Goal: Task Accomplishment & Management: Complete application form

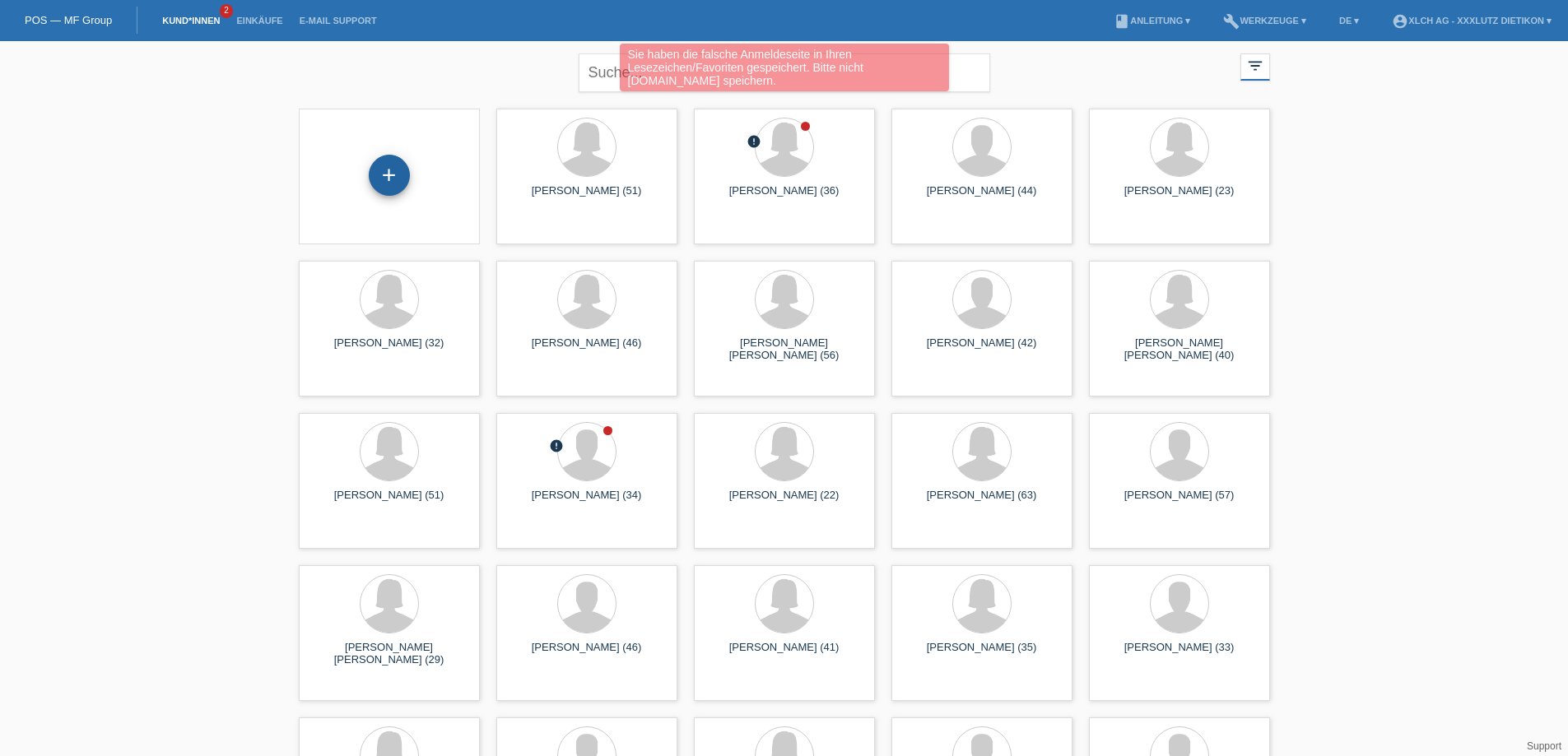
click at [397, 182] on div "+" at bounding box center [389, 174] width 41 height 41
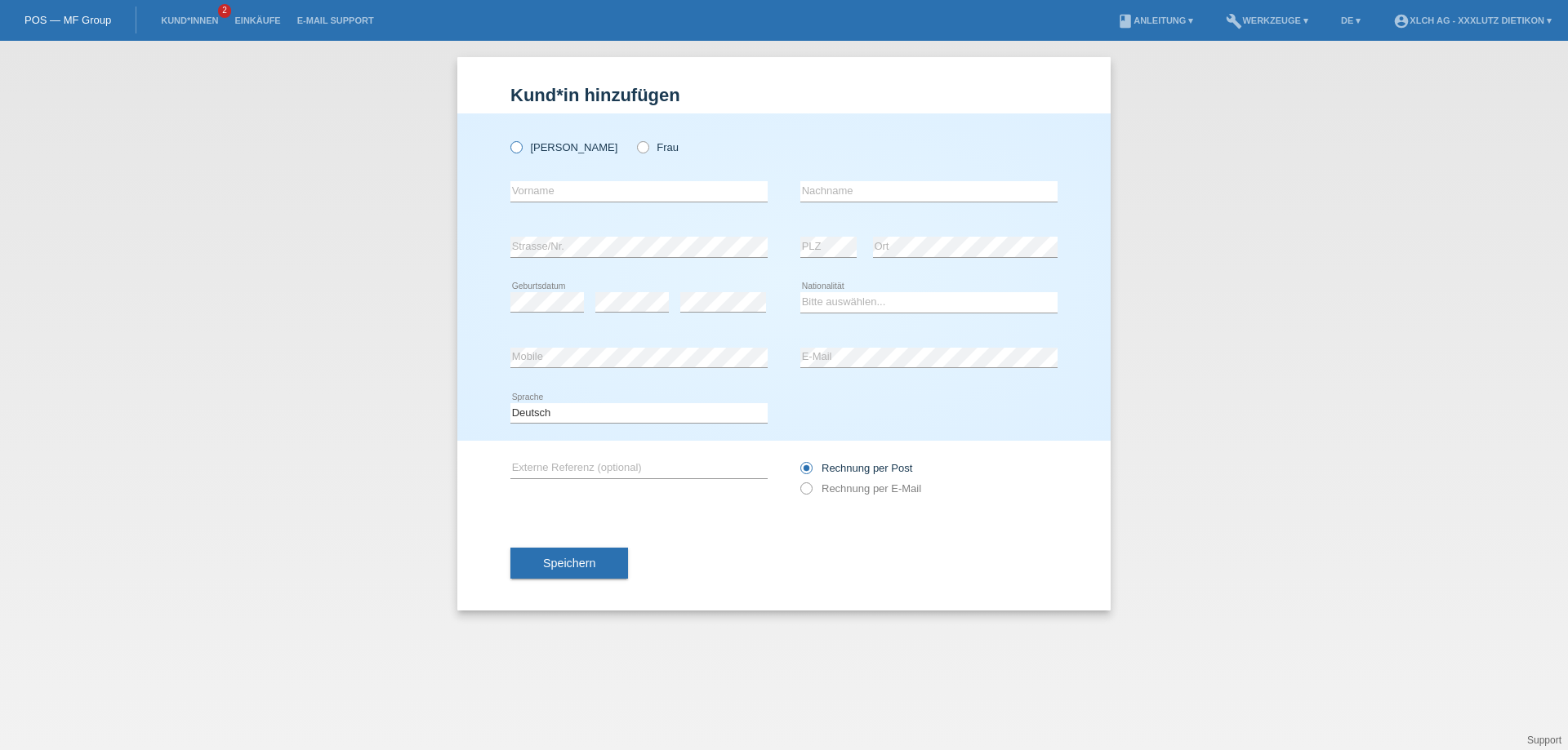
click at [514, 141] on div "Herr Frau" at bounding box center [639, 147] width 258 height 33
click at [508, 139] on icon at bounding box center [508, 139] width 0 height 0
click at [513, 148] on input "Herr" at bounding box center [515, 147] width 11 height 11
radio input "true"
click at [542, 193] on input "text" at bounding box center [639, 191] width 258 height 21
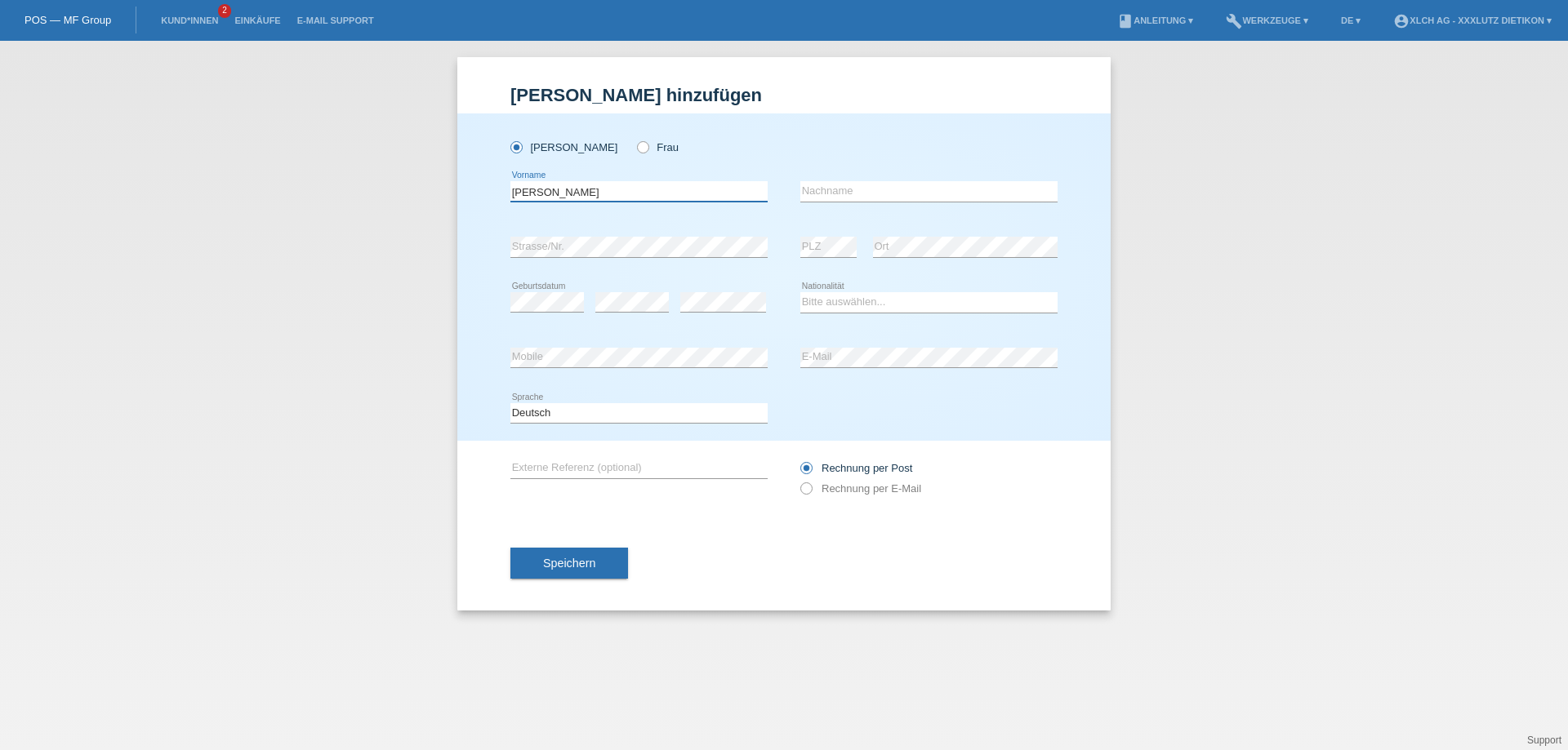
type input "Daniel"
type input "Chappuis"
click at [852, 300] on select "Bitte auswählen... Schweiz Deutschland Liechtenstein Österreich ------------ Af…" at bounding box center [929, 302] width 258 height 20
select select "CH"
click at [800, 292] on select "Bitte auswählen... Schweiz Deutschland Liechtenstein Österreich ------------ Af…" at bounding box center [929, 302] width 258 height 20
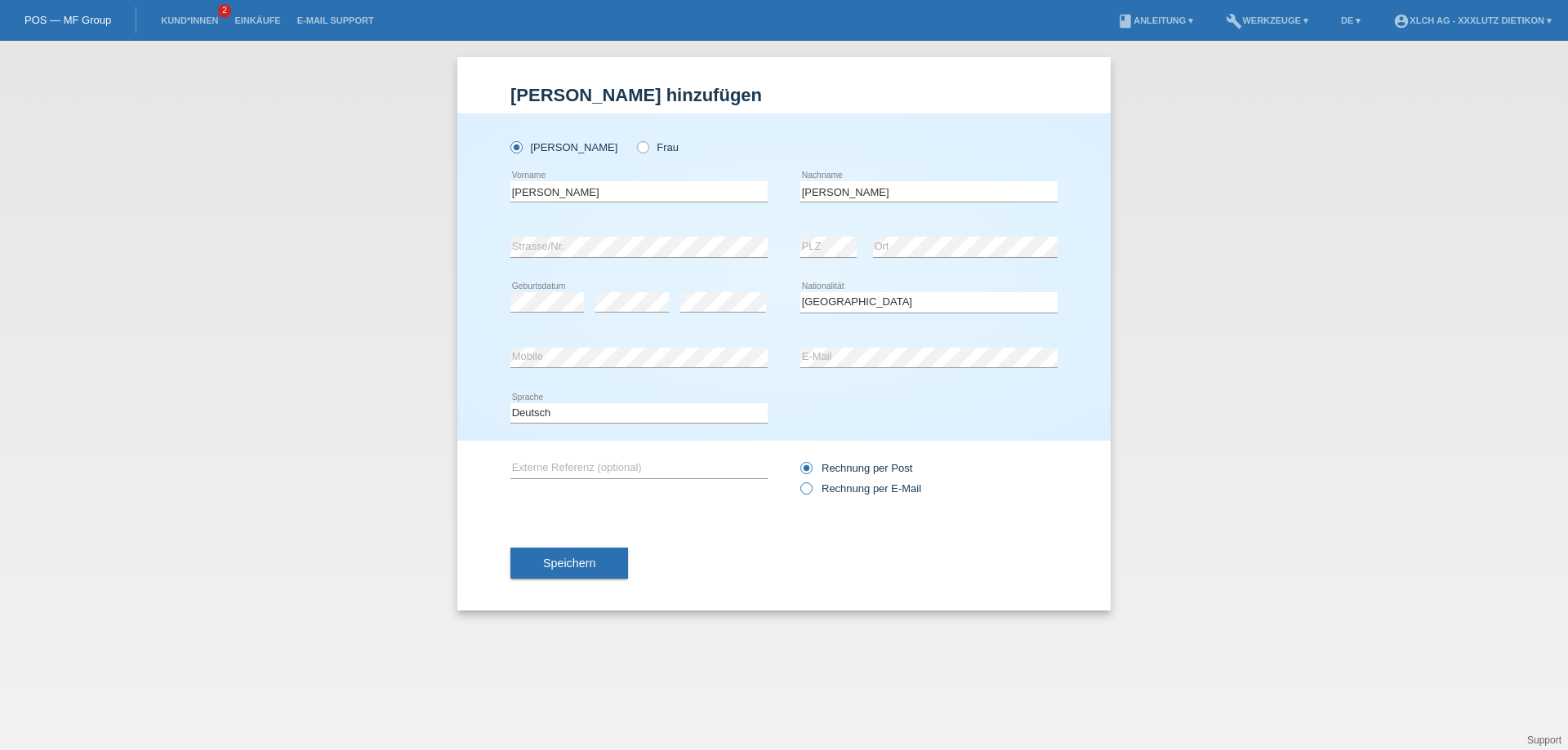
click at [798, 480] on icon at bounding box center [798, 480] width 0 height 0
click at [803, 485] on input "Rechnung per E-Mail" at bounding box center [805, 493] width 11 height 21
radio input "true"
click at [618, 562] on button "Speichern" at bounding box center [569, 562] width 118 height 31
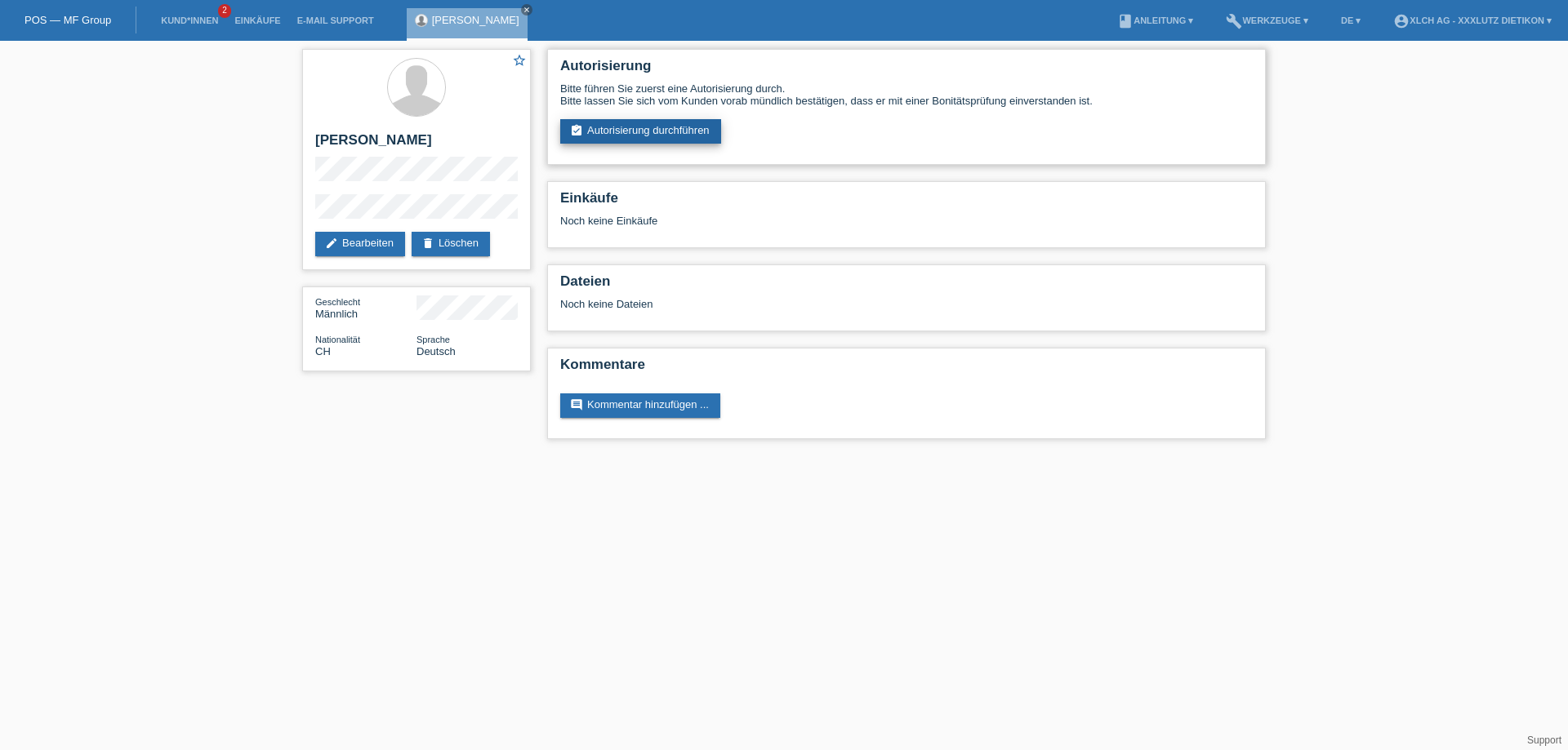
click at [659, 129] on link "assignment_turned_in Autorisierung durchführen" at bounding box center [640, 132] width 161 height 25
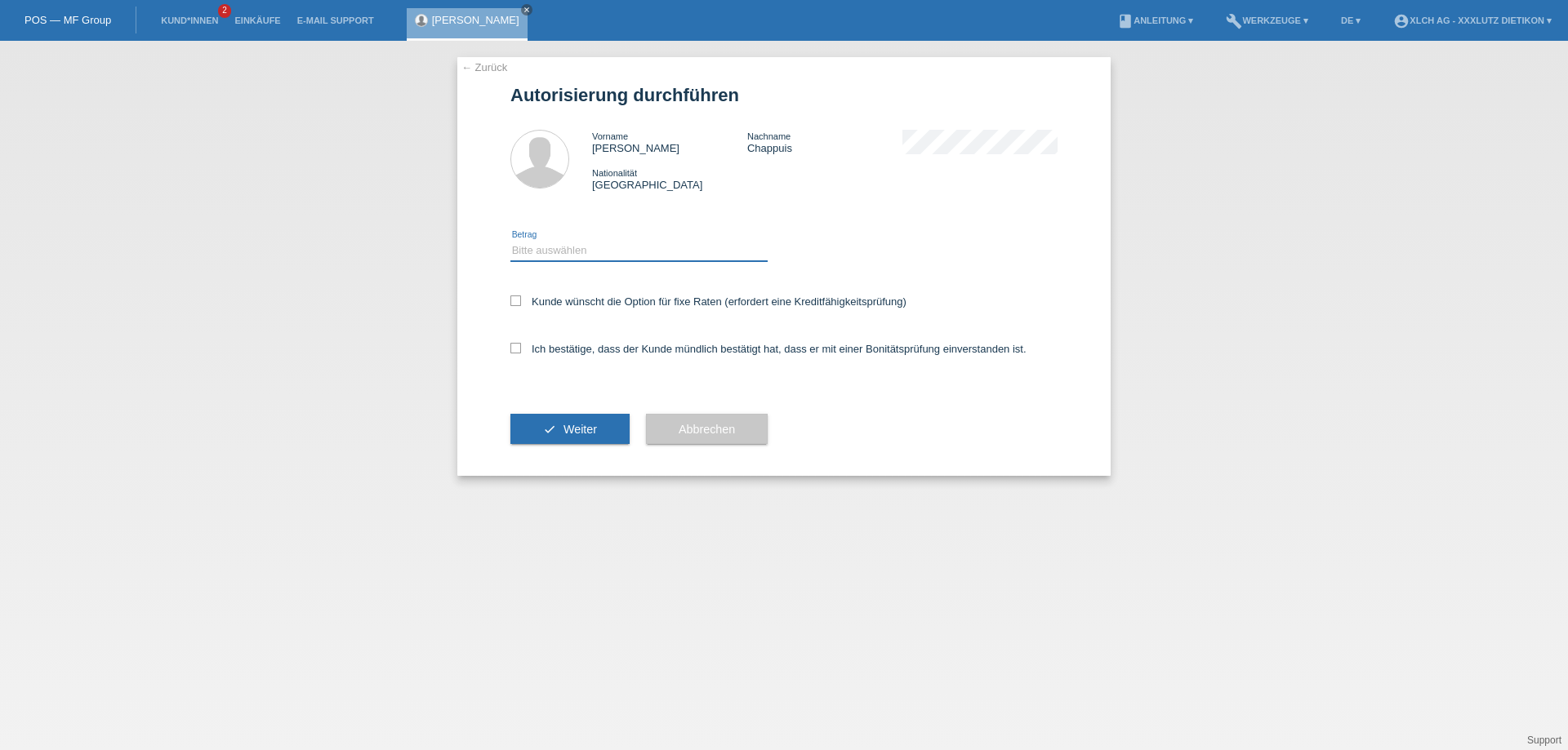
click at [594, 253] on select "Bitte auswählen CHF 1.00 - CHF 499.00 CHF 500.00 - CHF 1'999.00 CHF 2'000.00 - …" at bounding box center [639, 251] width 258 height 20
select select "2"
click at [510, 241] on select "Bitte auswählen CHF 1.00 - CHF 499.00 CHF 500.00 - CHF 1'999.00 CHF 2'000.00 - …" at bounding box center [639, 251] width 258 height 20
click at [513, 300] on icon at bounding box center [515, 300] width 11 height 11
click at [513, 300] on input "Kunde wünscht die Option für fixe Raten (erfordert eine Kreditfähigkeitsprüfung)" at bounding box center [515, 300] width 11 height 11
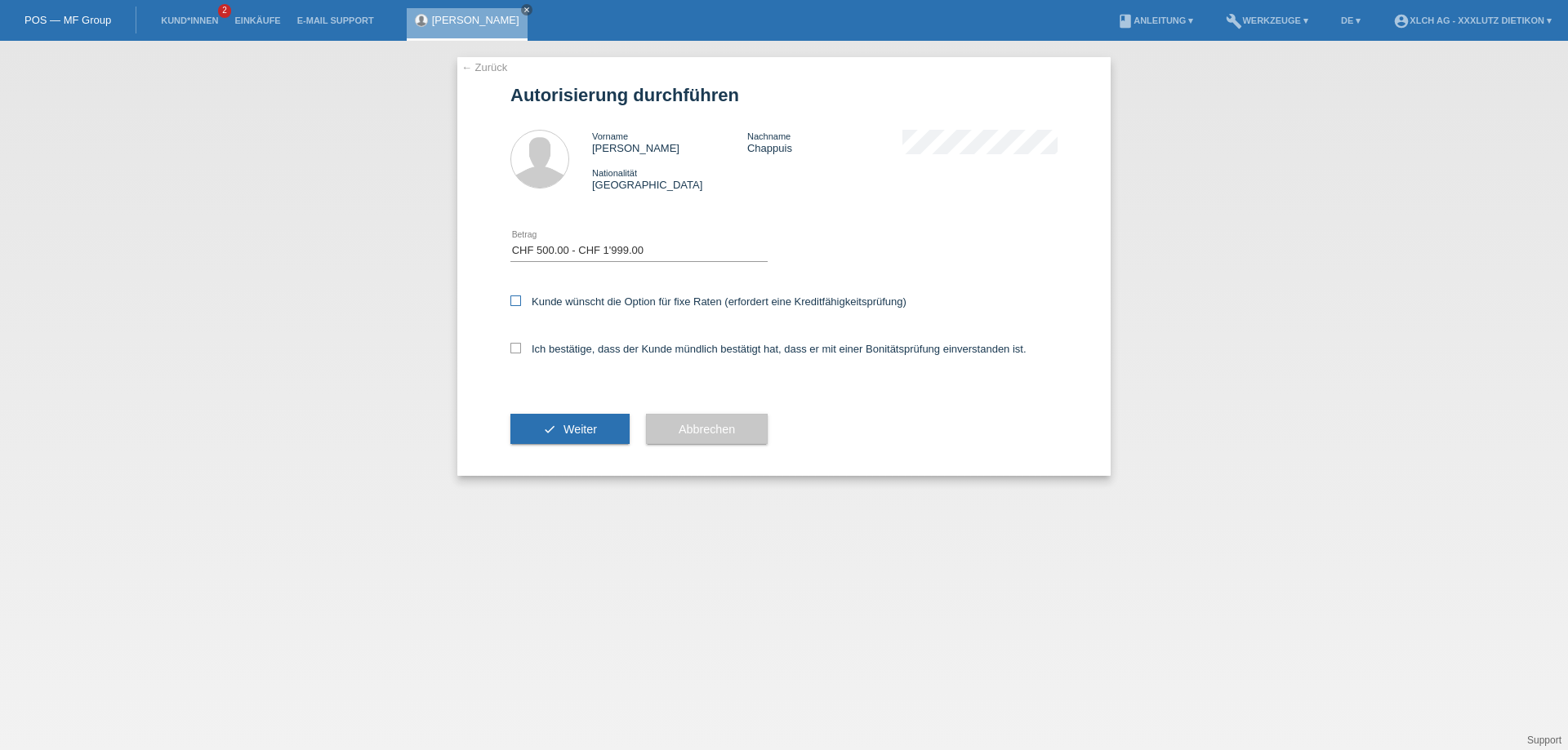
checkbox input "true"
click at [514, 349] on icon at bounding box center [515, 348] width 11 height 11
click at [514, 349] on input "Ich bestätige, dass der Kunde mündlich bestätigt hat, dass er mit einer Bonität…" at bounding box center [515, 348] width 11 height 11
checkbox input "true"
click at [591, 428] on span "Weiter" at bounding box center [580, 430] width 33 height 13
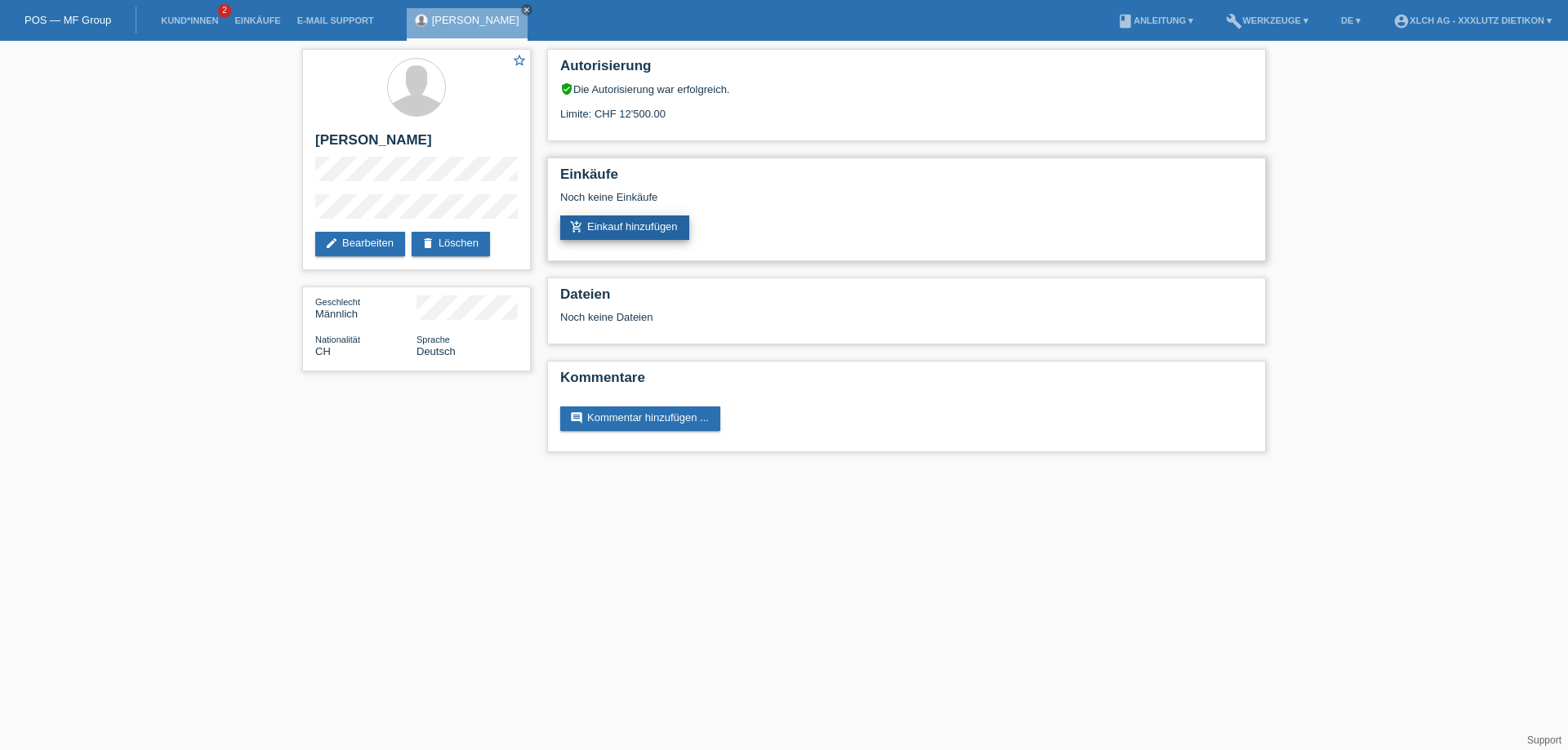
click at [644, 227] on link "add_shopping_cart Einkauf hinzufügen" at bounding box center [625, 228] width 129 height 25
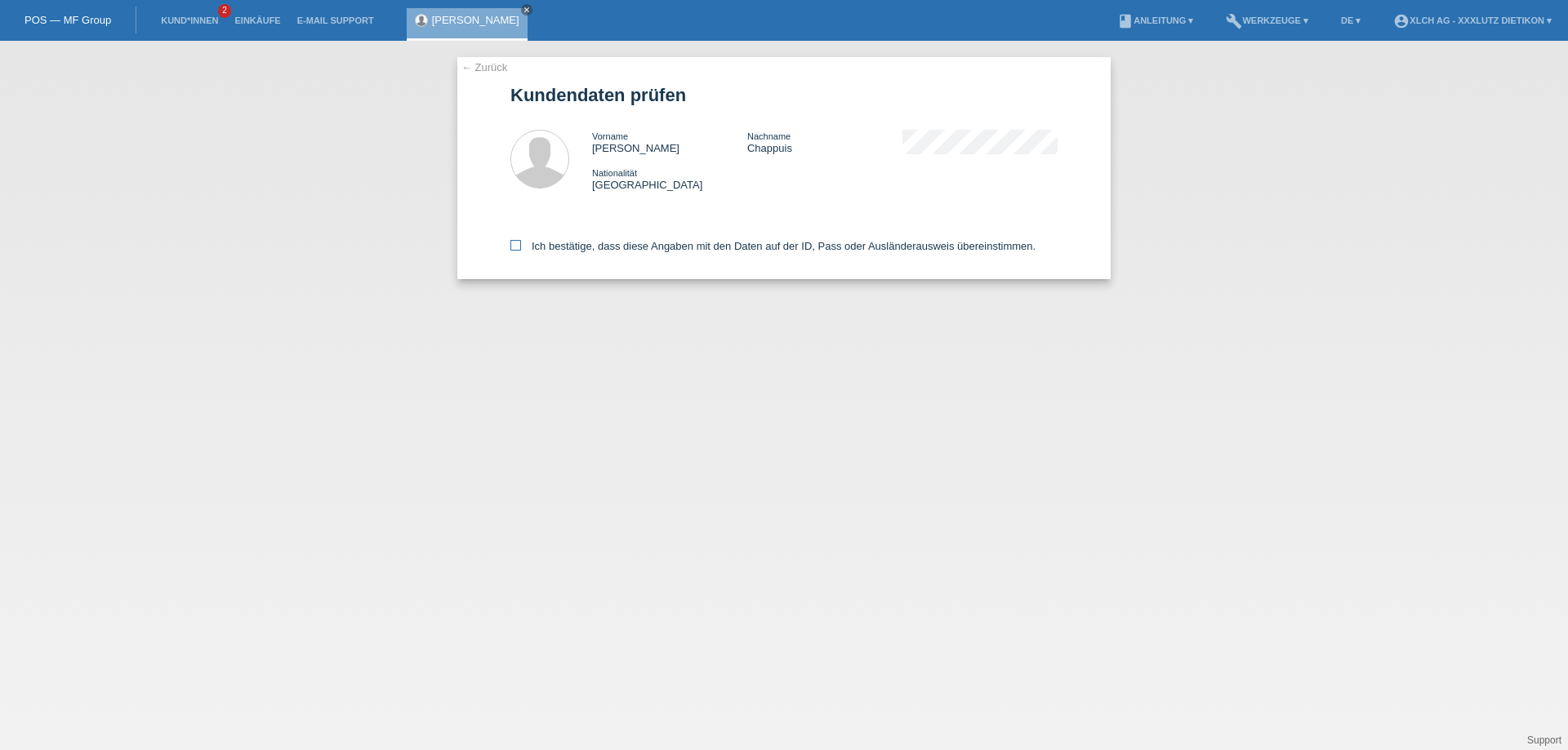
click at [514, 248] on icon at bounding box center [515, 245] width 11 height 11
click at [514, 248] on input "Ich bestätige, dass diese Angaben mit den Daten auf der ID, Pass oder Ausländer…" at bounding box center [515, 245] width 11 height 11
checkbox input "true"
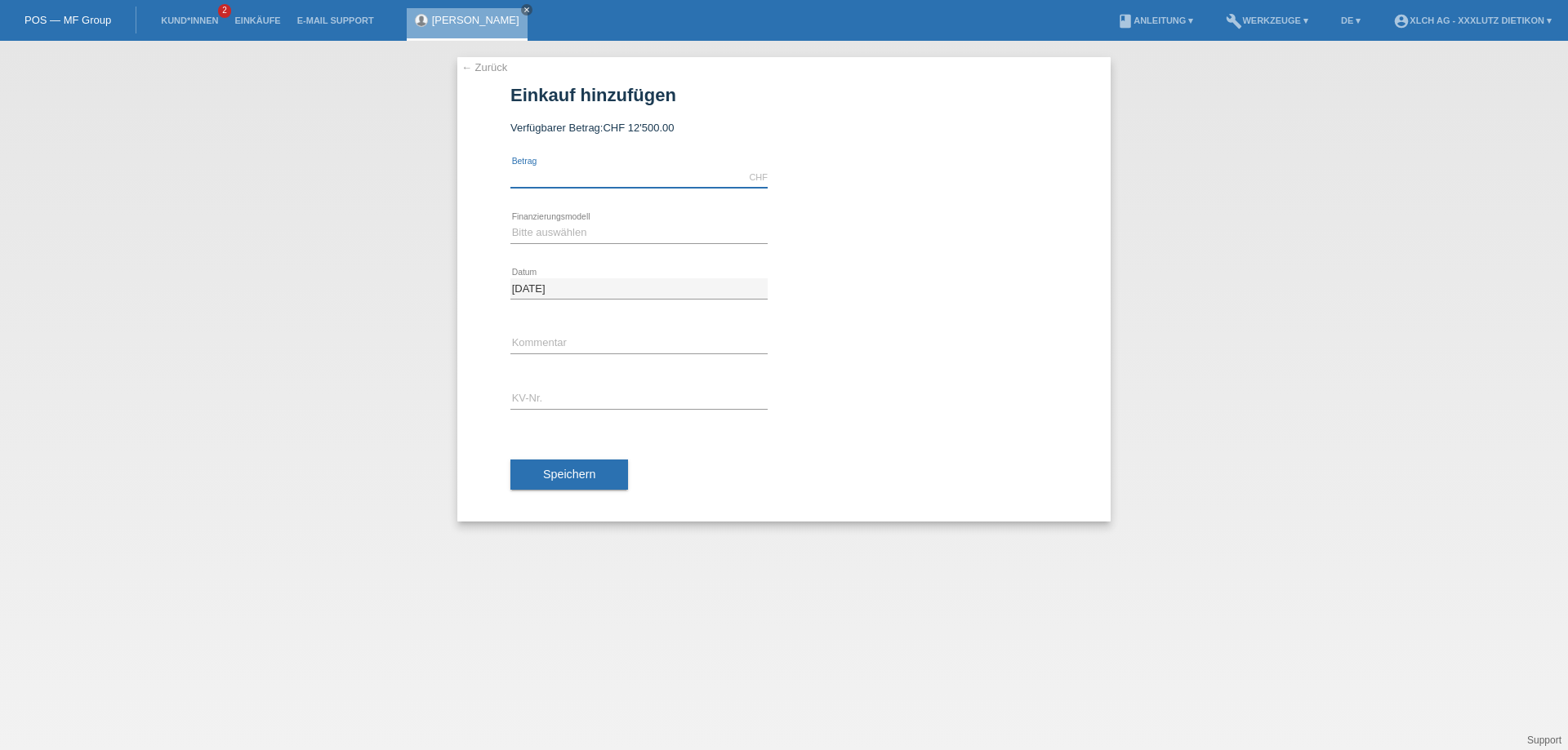
click at [568, 179] on input "text" at bounding box center [639, 177] width 258 height 21
type input "1700.00"
click at [562, 233] on select "Bitte auswählen Kauf auf Rechnung mit Teilzahlungsoption Fixe Raten - Zinsübern…" at bounding box center [639, 233] width 258 height 20
select select "109"
click at [510, 223] on select "Bitte auswählen Kauf auf Rechnung mit Teilzahlungsoption Fixe Raten - Zinsübern…" at bounding box center [639, 233] width 258 height 20
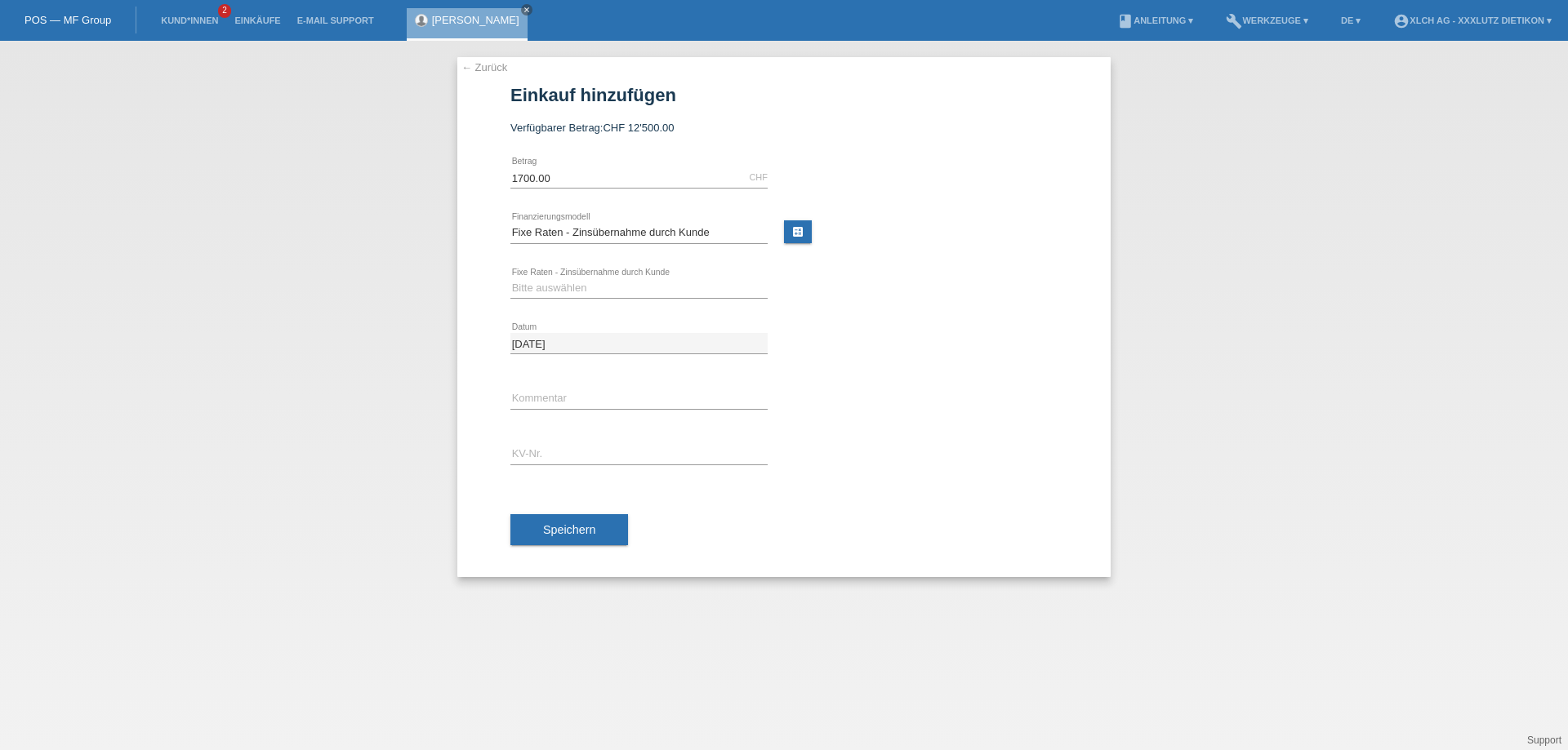
click at [802, 232] on link "calculate" at bounding box center [798, 232] width 28 height 23
type input "1700.00"
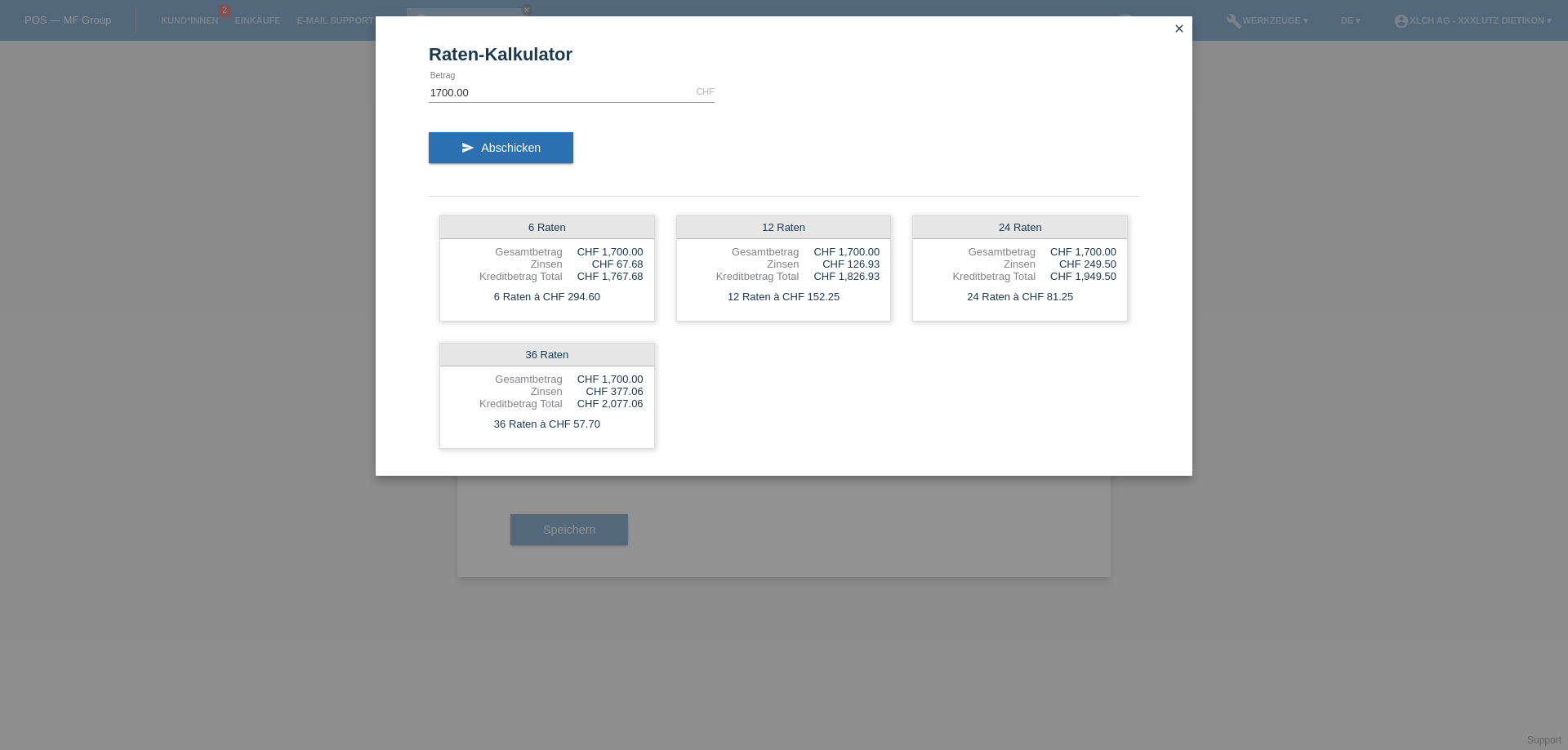
click at [1180, 17] on div "Raten-Kalkulator 1700.00 CHF error Betrag send Abschicken 6 Raten Gesamtbetrag …" at bounding box center [784, 246] width 817 height 459
click at [1176, 27] on icon "close" at bounding box center [1180, 29] width 13 height 13
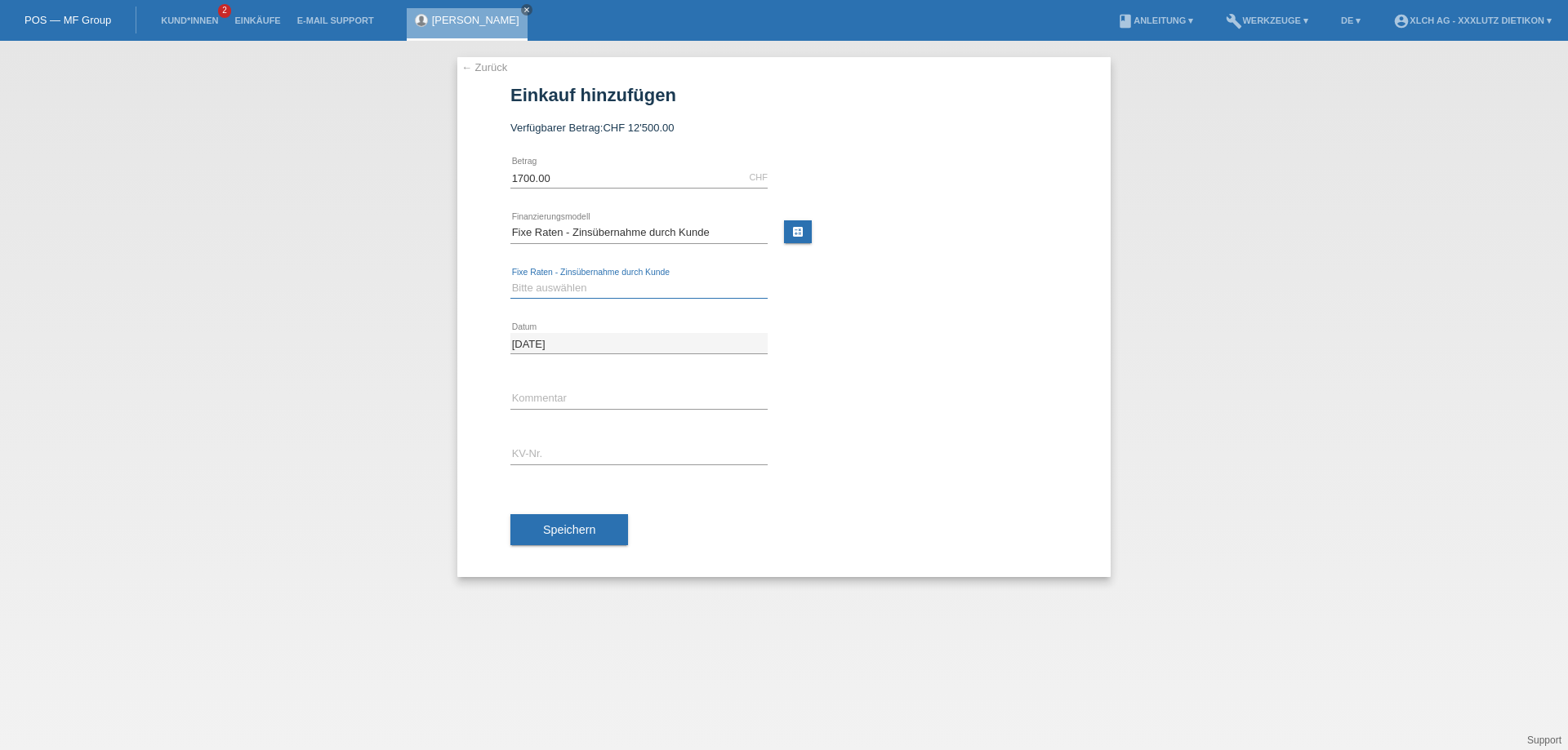
click at [561, 286] on select "Bitte auswählen 6 Raten 12 Raten 24 Raten 36 Raten" at bounding box center [639, 288] width 258 height 20
select select "315"
click at [510, 278] on select "Bitte auswählen 6 Raten 12 Raten 24 Raten 36 Raten" at bounding box center [639, 288] width 258 height 20
click at [577, 402] on input "text" at bounding box center [639, 398] width 258 height 21
click at [566, 460] on input "text" at bounding box center [639, 454] width 258 height 21
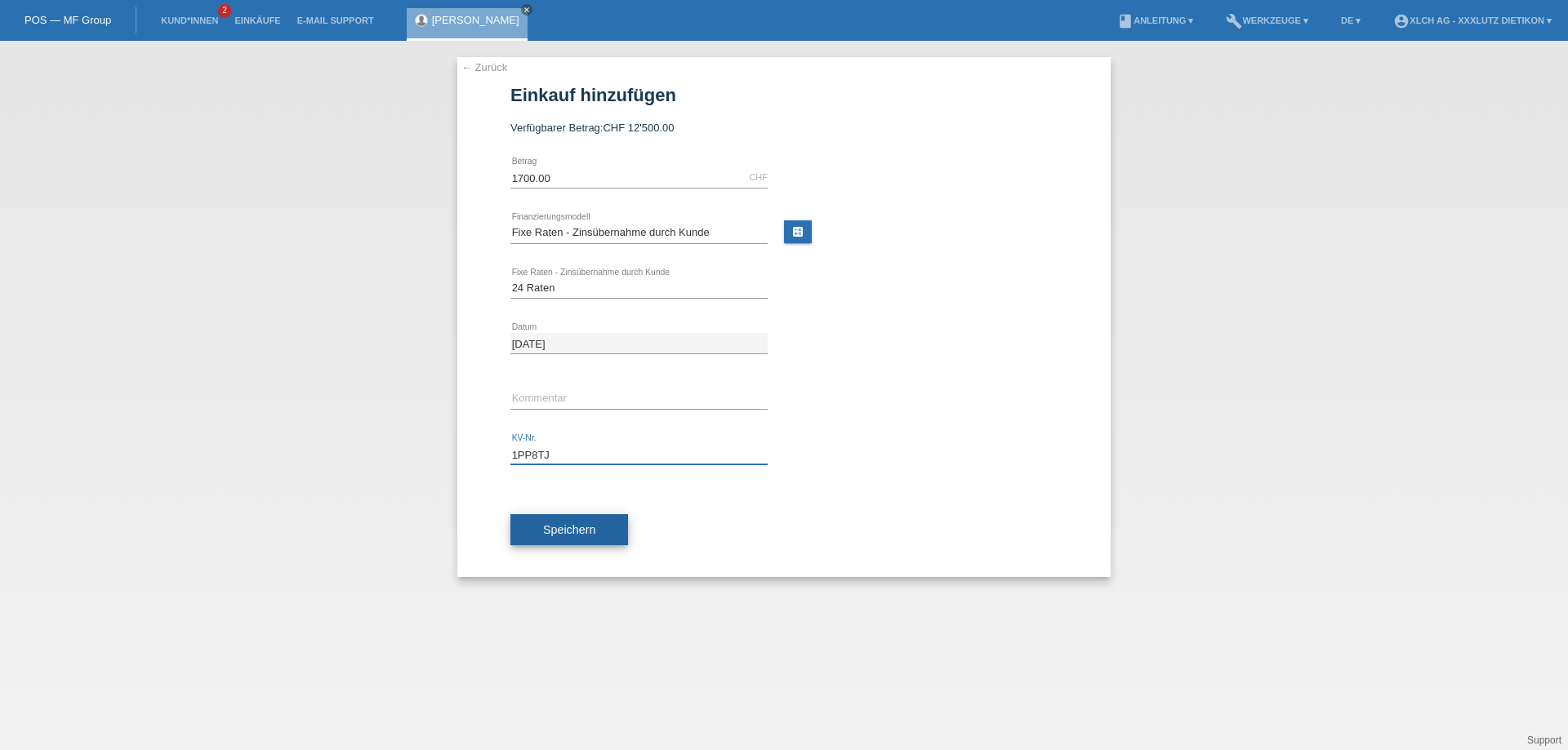
type input "1PP8TJ"
click at [586, 526] on span "Speichern" at bounding box center [569, 530] width 52 height 13
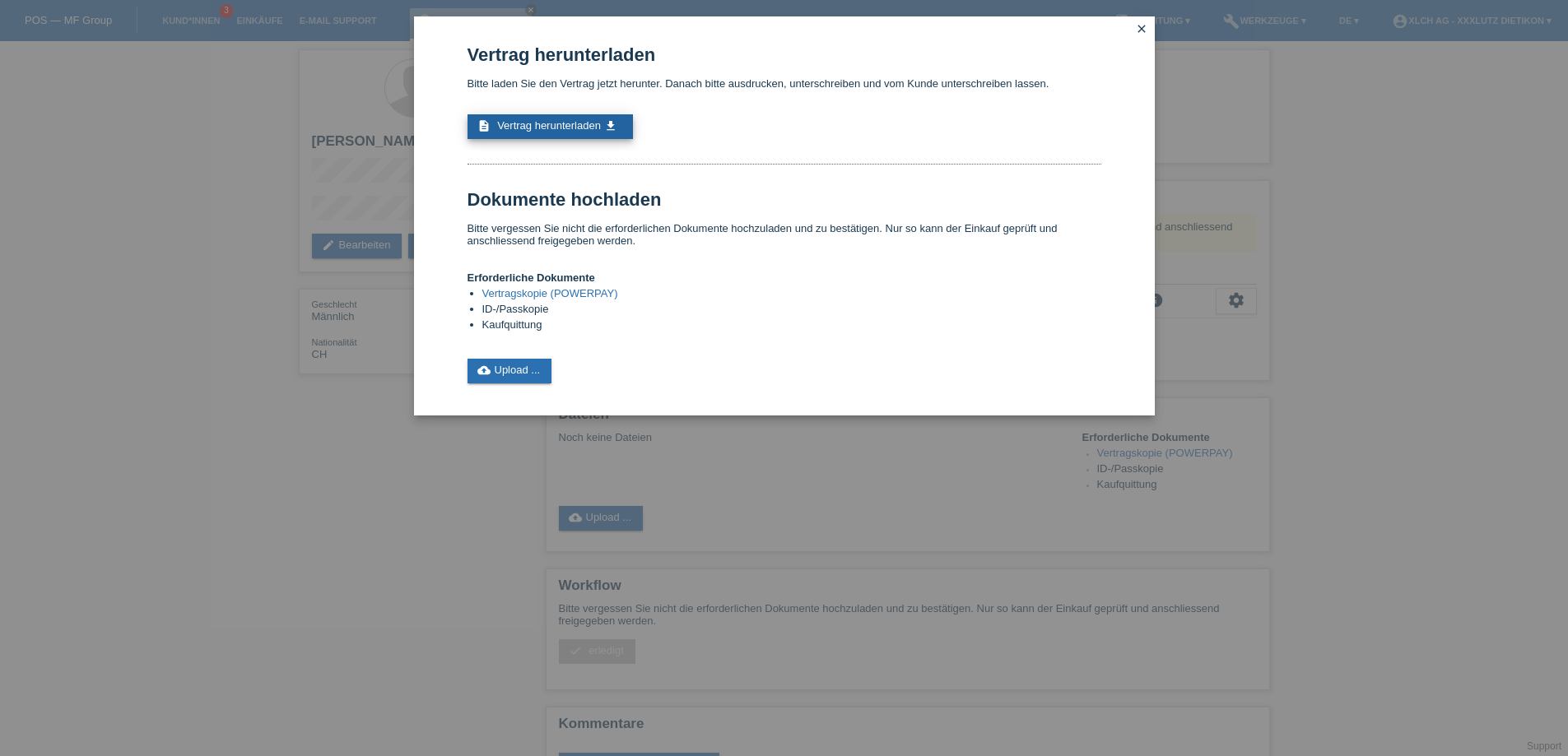
click at [568, 123] on span "Vertrag herunterladen" at bounding box center [549, 125] width 104 height 13
click at [534, 370] on link "cloud_upload Upload ..." at bounding box center [510, 371] width 85 height 25
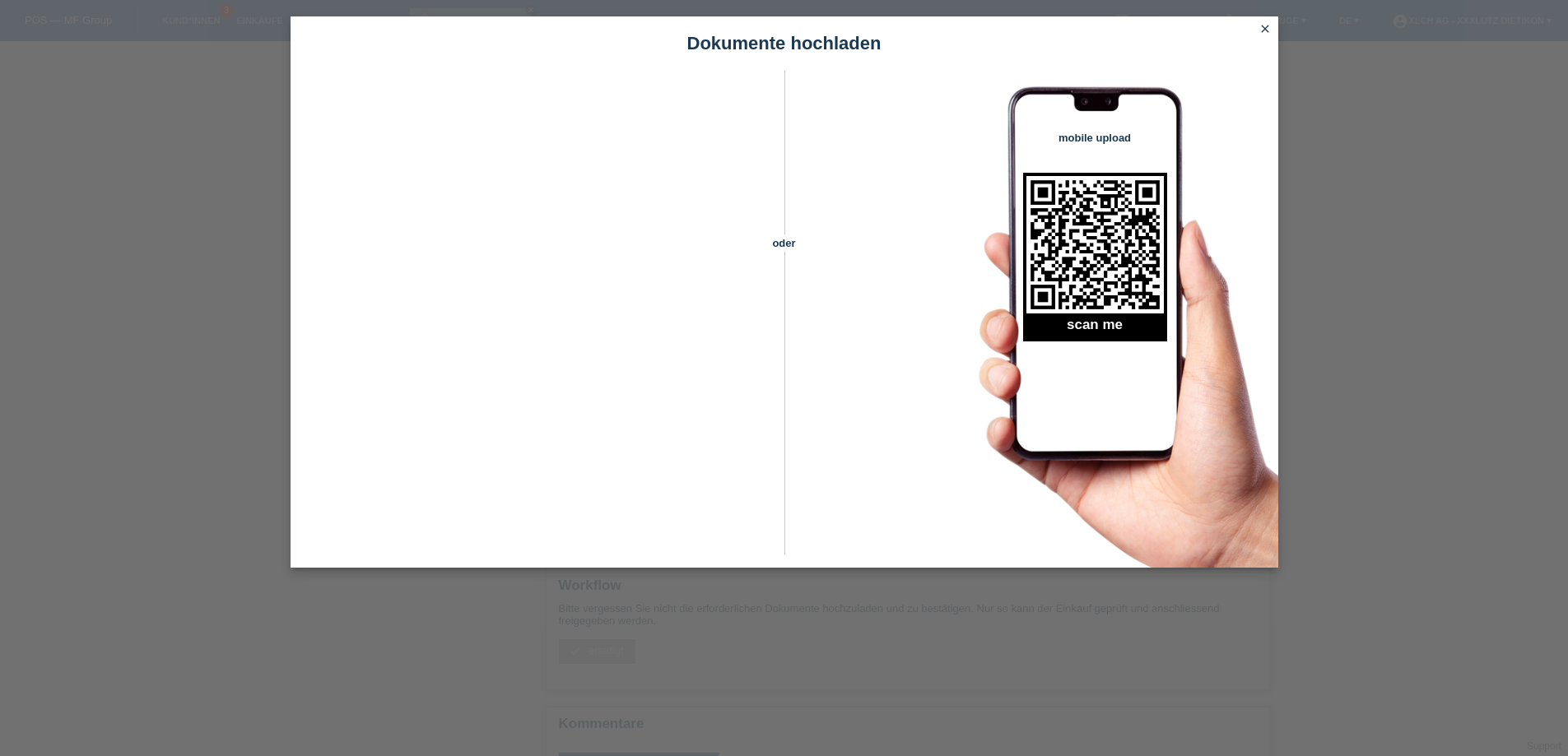
click at [1268, 28] on icon "close" at bounding box center [1265, 29] width 13 height 13
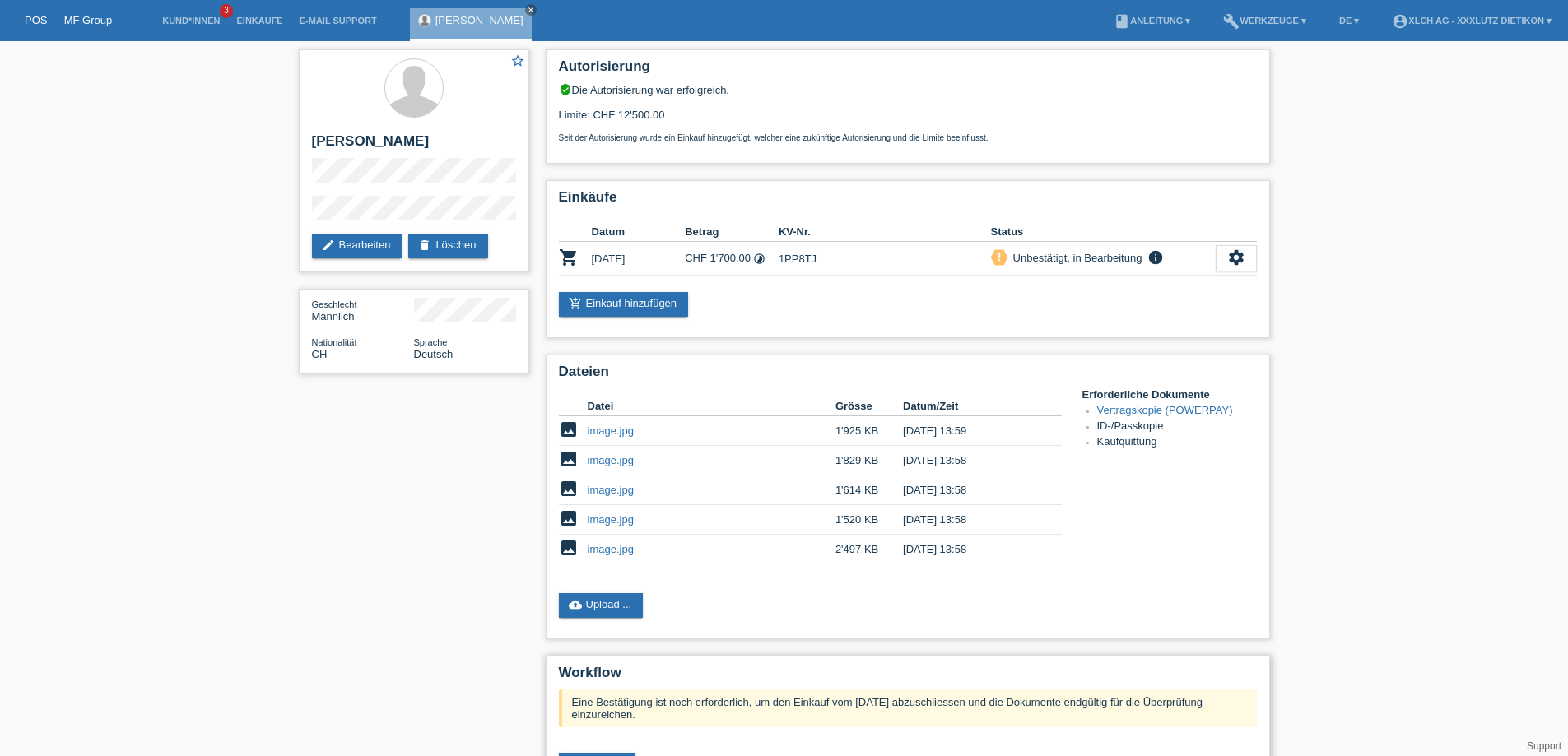
scroll to position [173, 0]
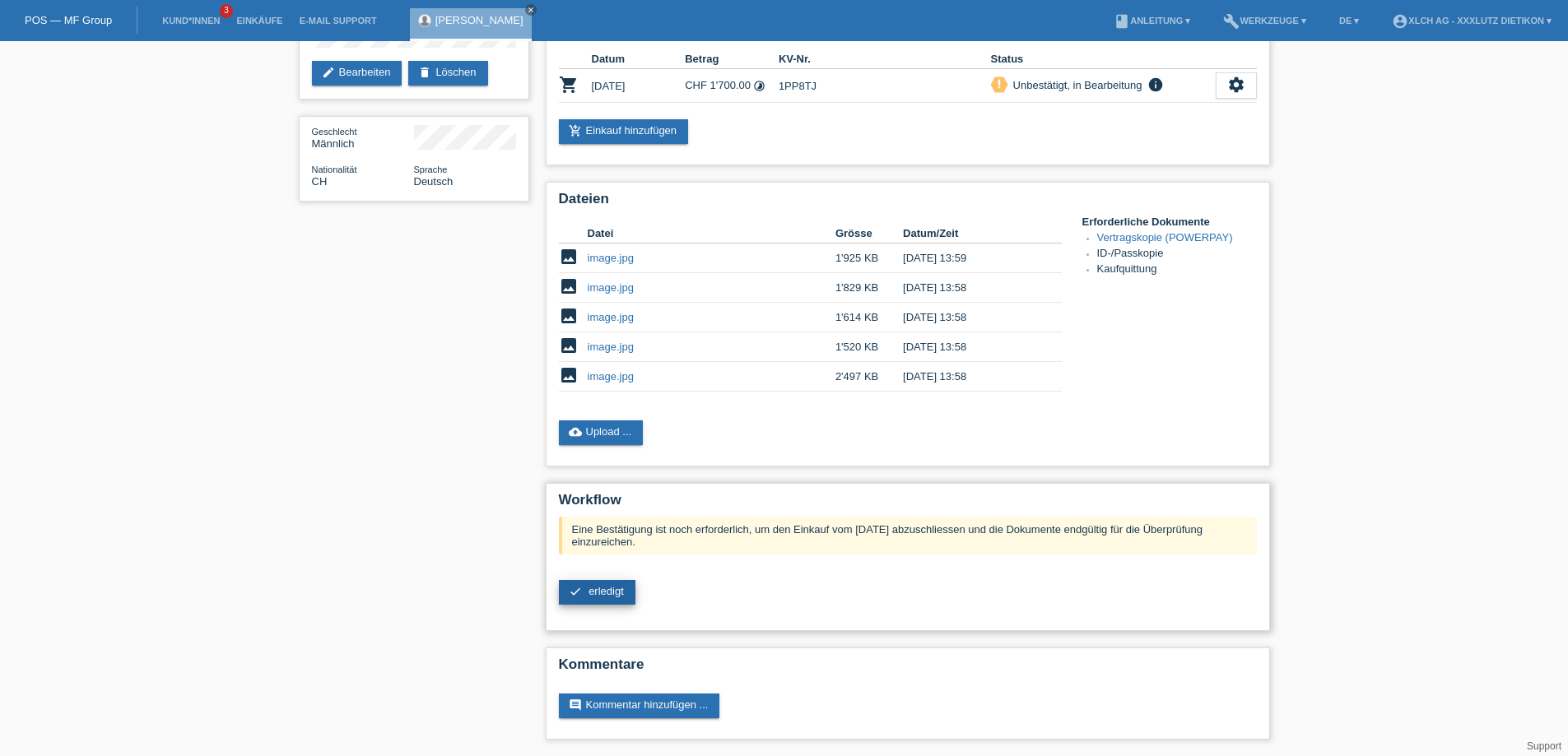
click at [604, 597] on span "erledigt" at bounding box center [606, 591] width 35 height 13
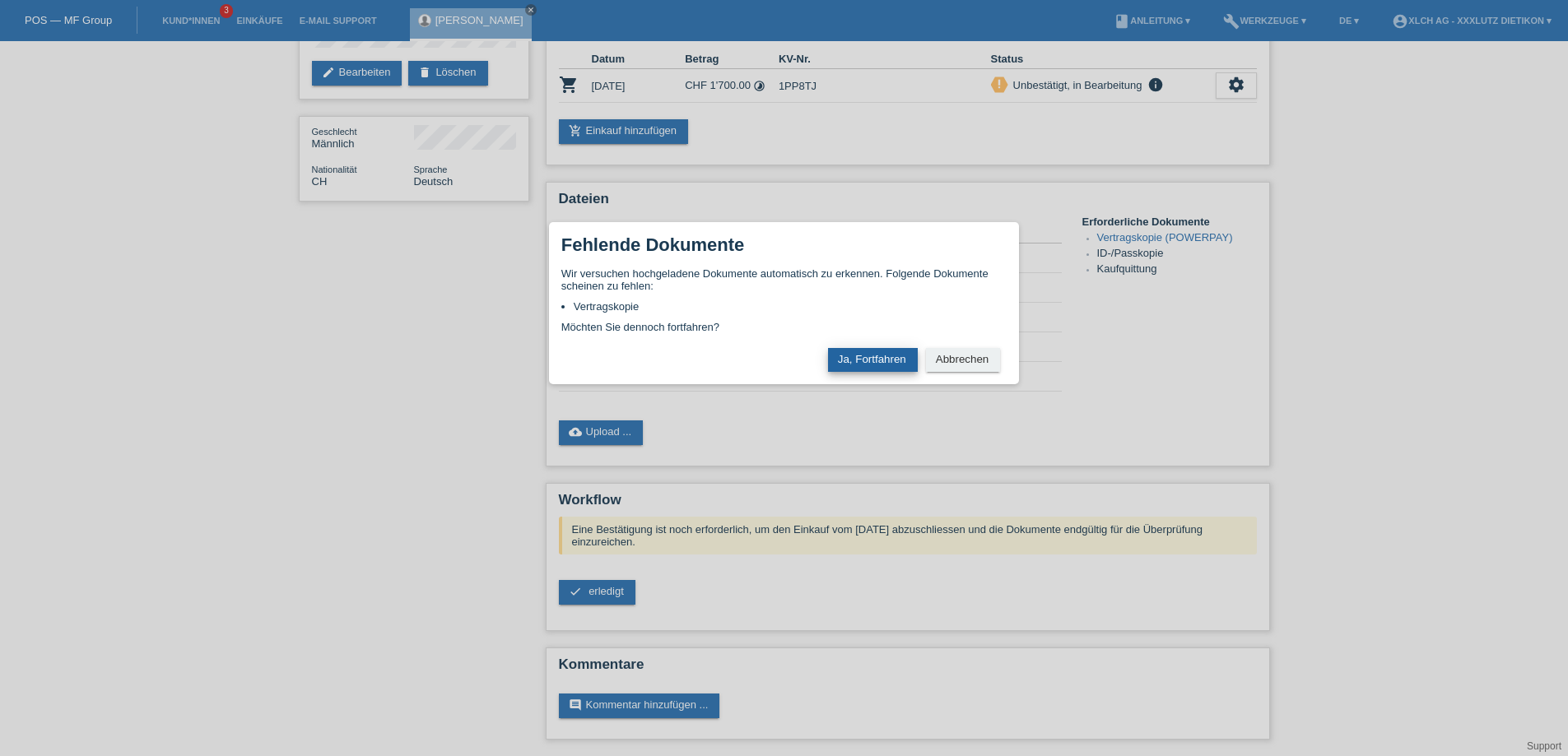
click at [868, 360] on button "Ja, Fortfahren" at bounding box center [873, 360] width 89 height 24
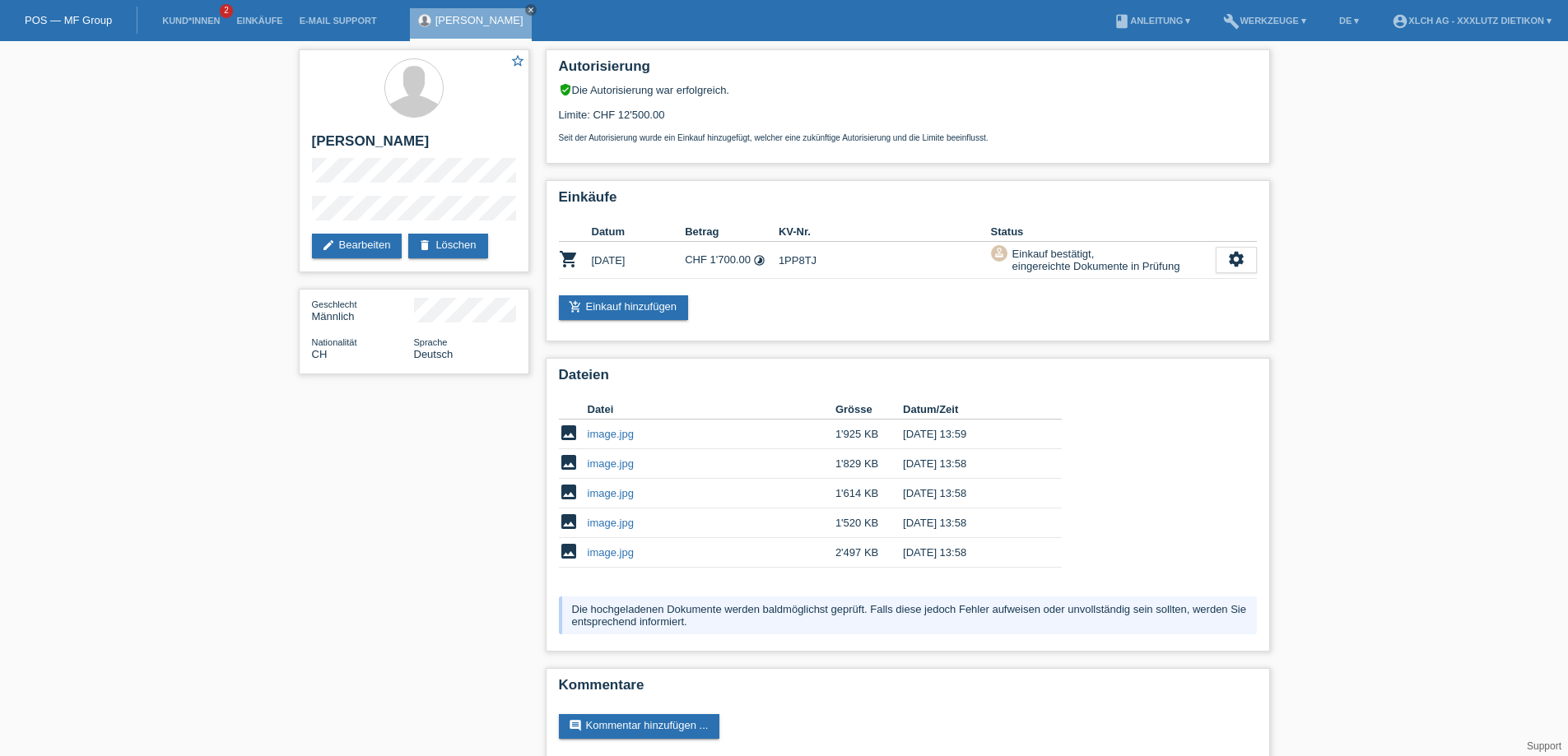
scroll to position [21, 0]
